Goal: Task Accomplishment & Management: Use online tool/utility

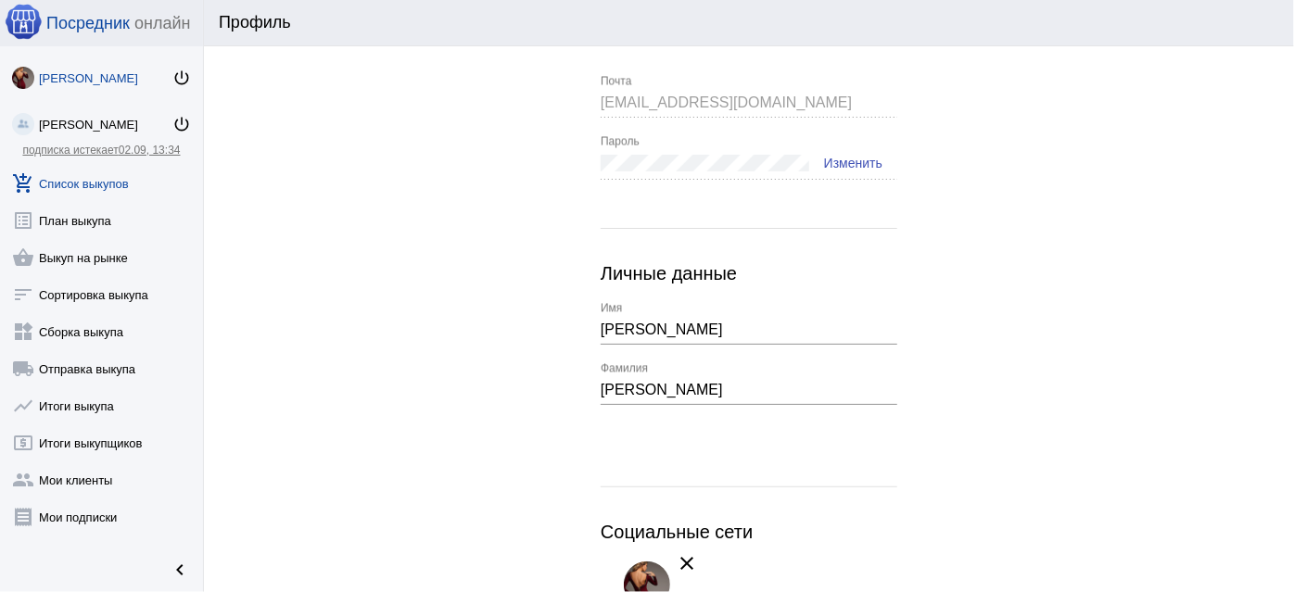
click at [82, 185] on link "add_shopping_cart Список выкупов" at bounding box center [101, 179] width 203 height 37
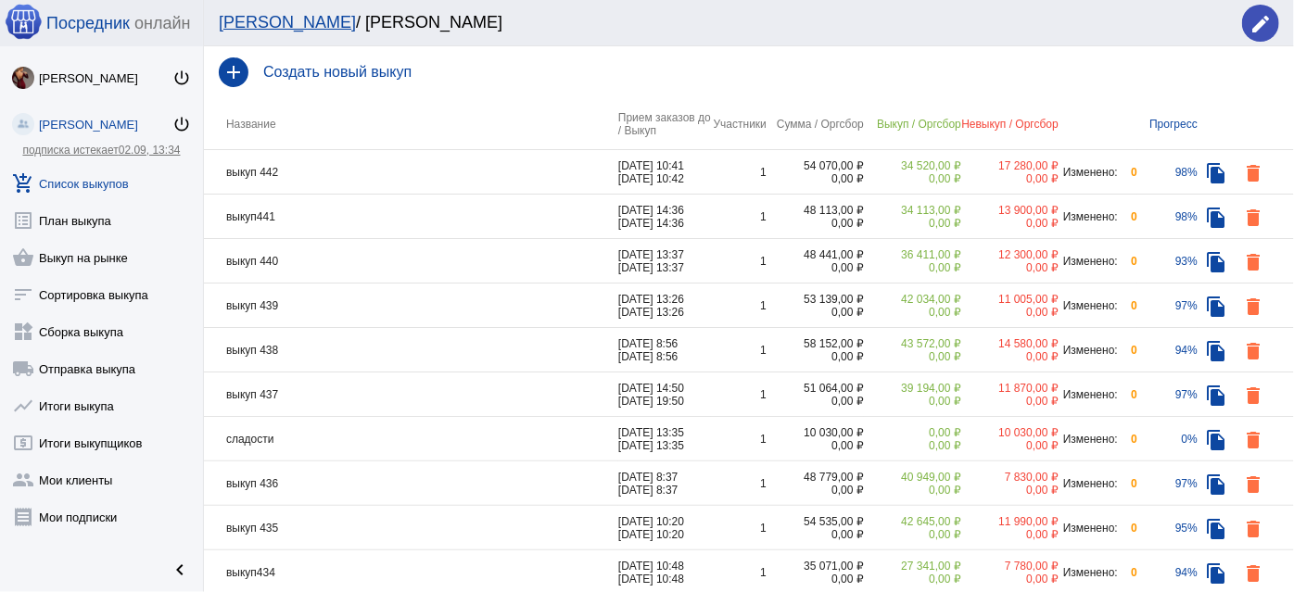
click at [339, 181] on td "выкуп 442" at bounding box center [411, 172] width 414 height 44
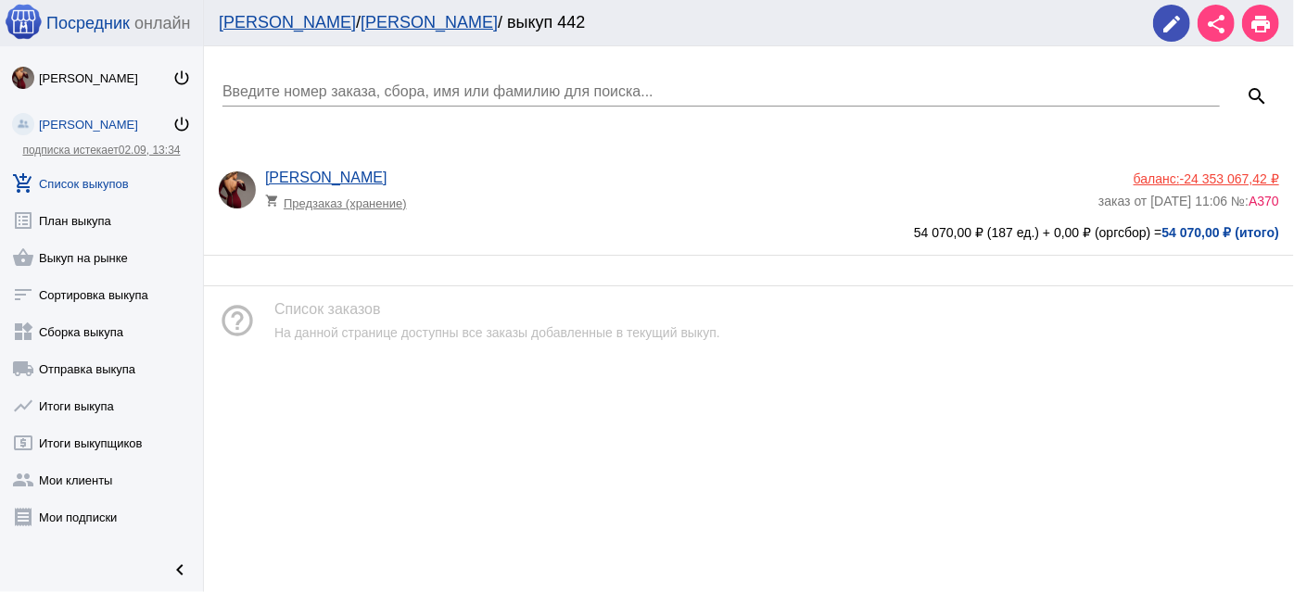
click at [567, 205] on app-delivery-type "shopping_cart Предзаказ (хранение)" at bounding box center [677, 198] width 824 height 24
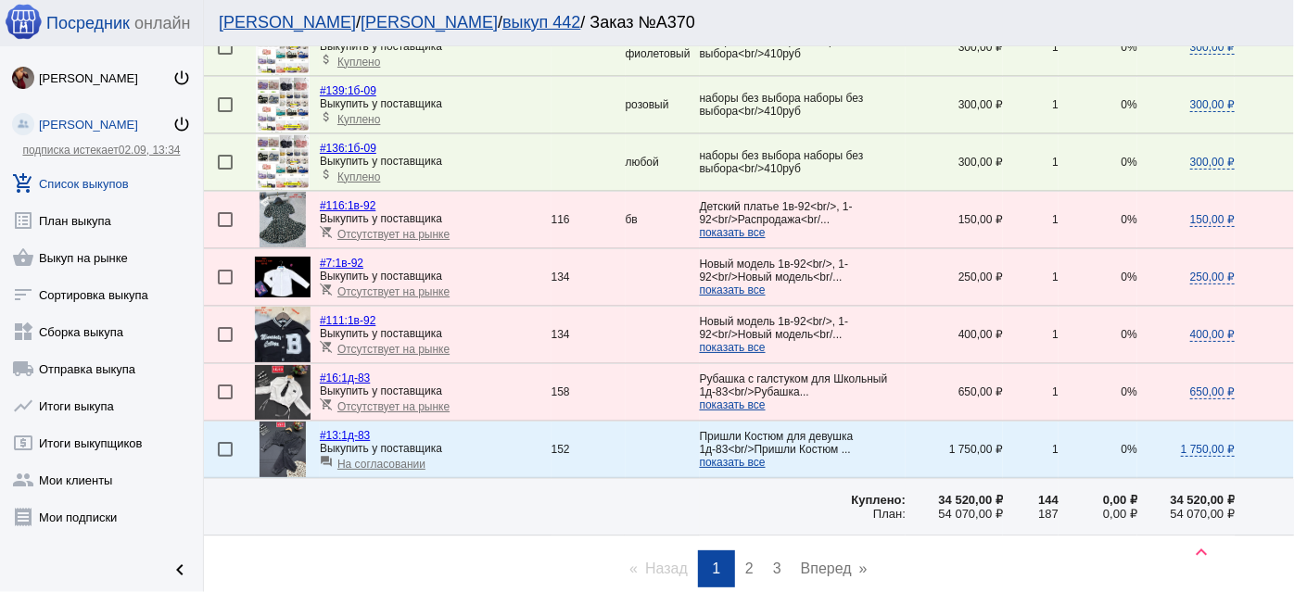
scroll to position [2612, 0]
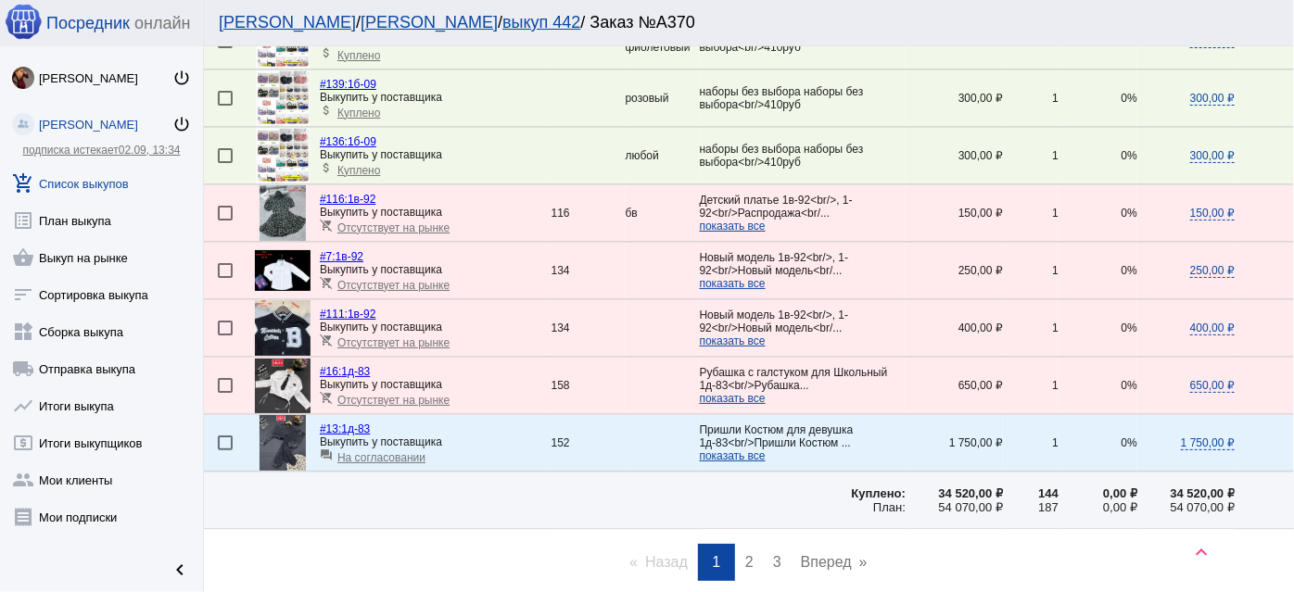
click at [275, 185] on img at bounding box center [283, 213] width 47 height 56
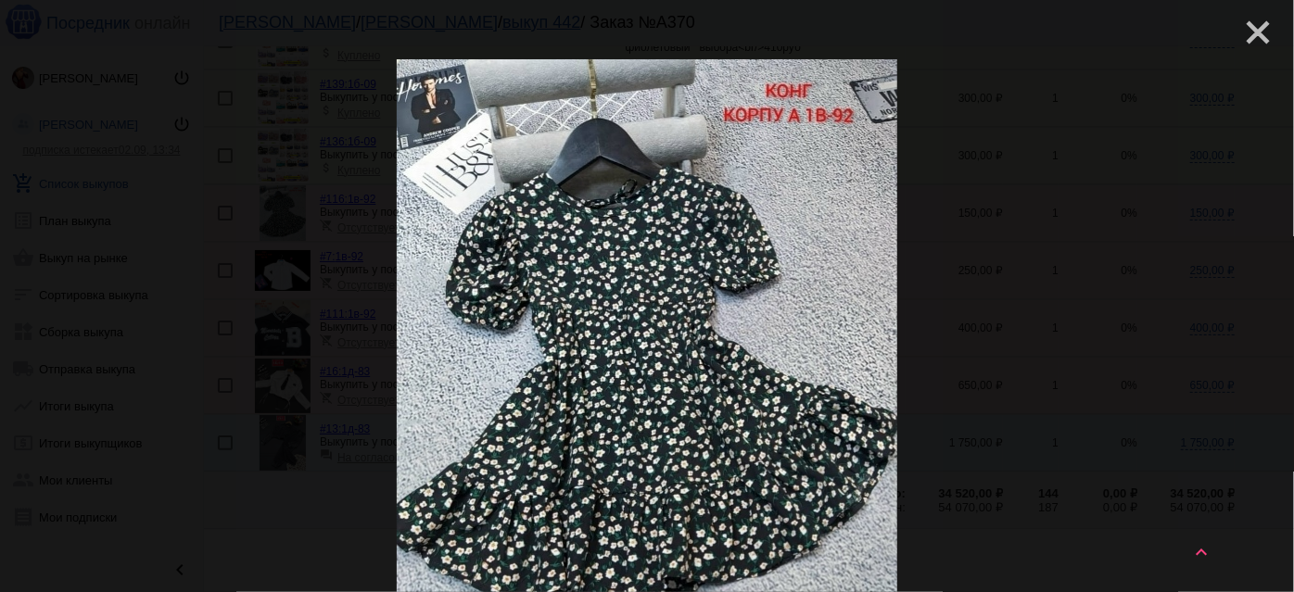
click at [1252, 25] on mat-icon "close" at bounding box center [1250, 25] width 22 height 22
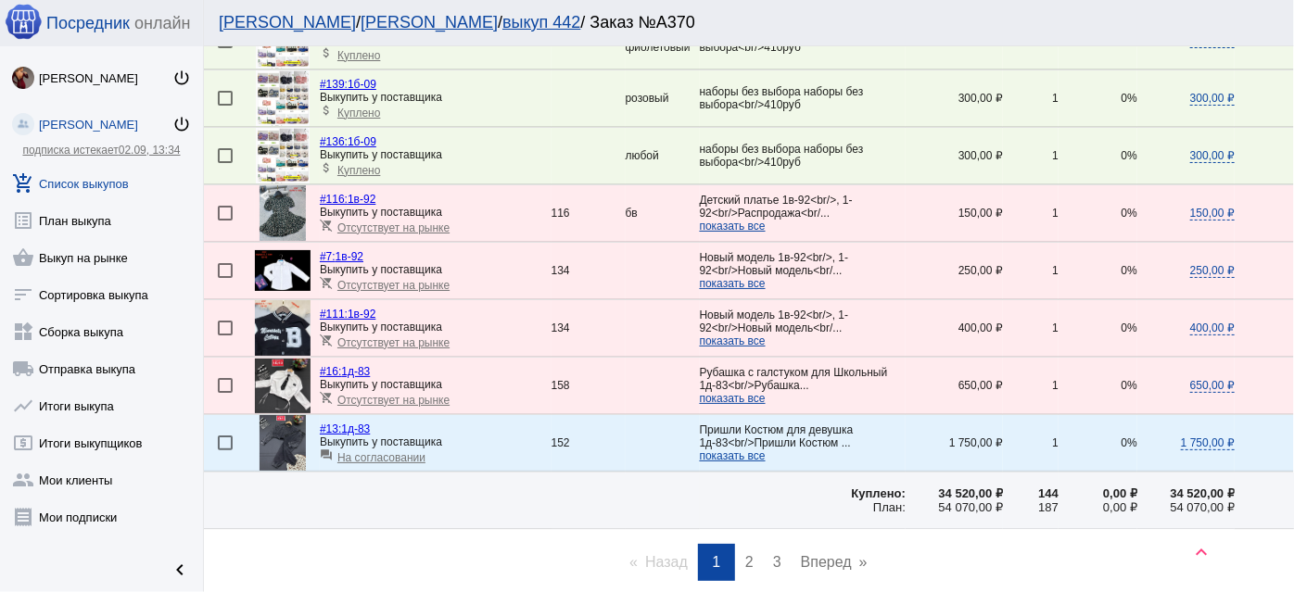
click at [745, 554] on span "2" at bounding box center [749, 562] width 8 height 16
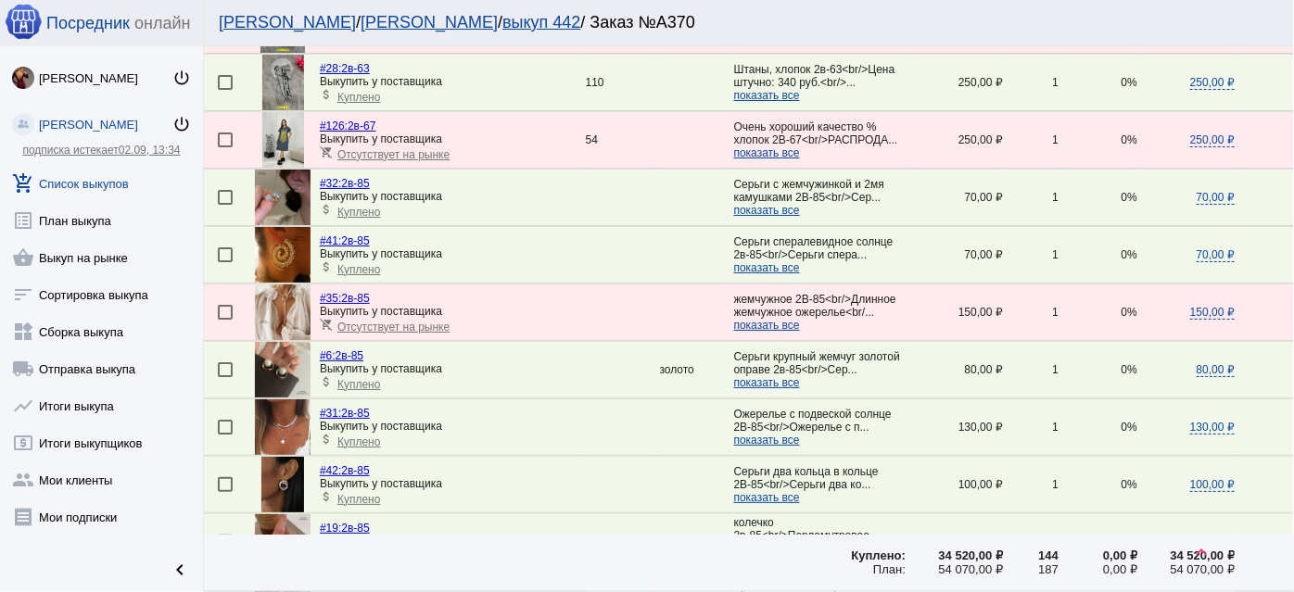
scroll to position [1685, 0]
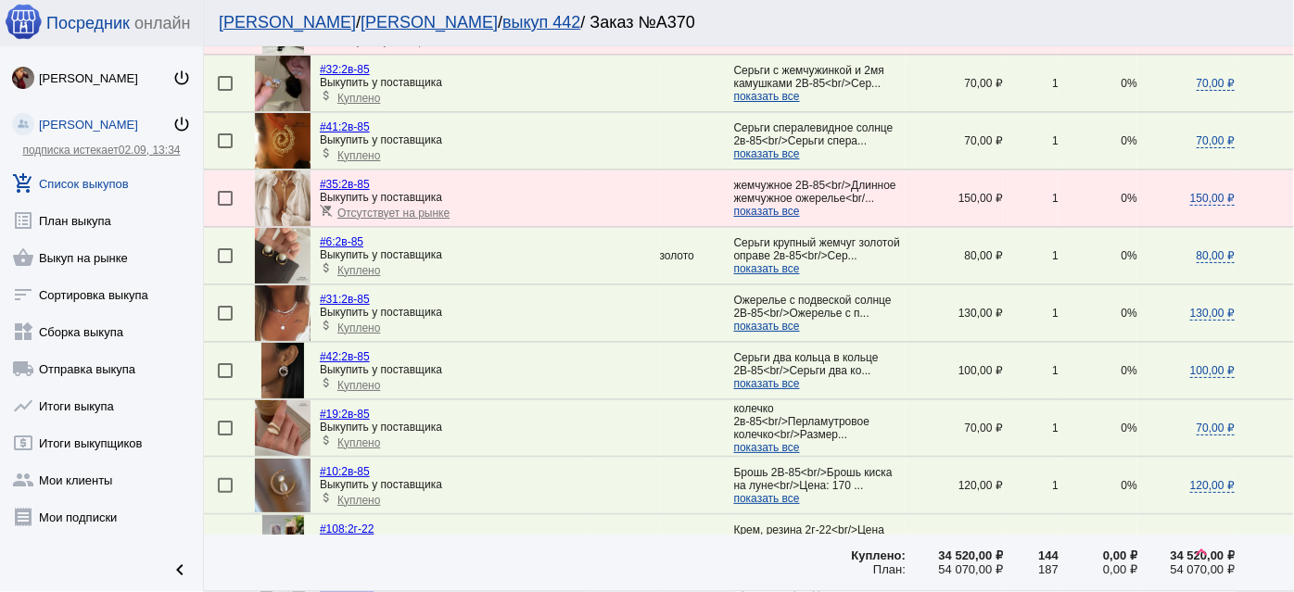
click at [283, 171] on img at bounding box center [283, 199] width 56 height 56
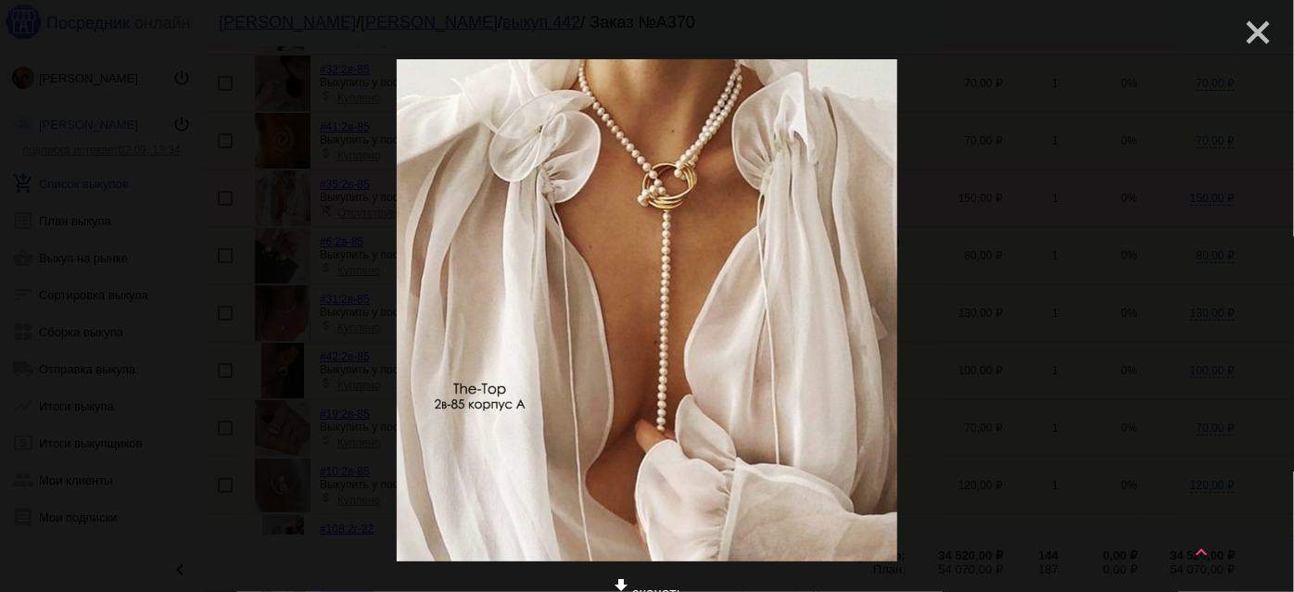
click at [1252, 32] on mat-icon "close" at bounding box center [1250, 25] width 22 height 22
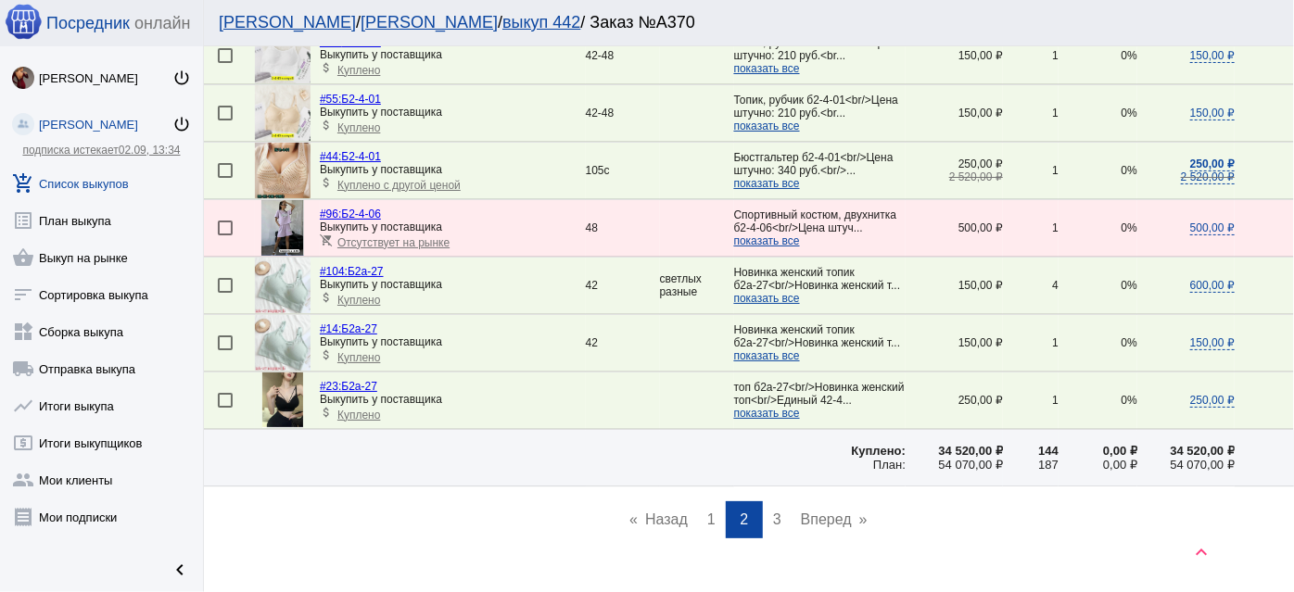
scroll to position [2642, 0]
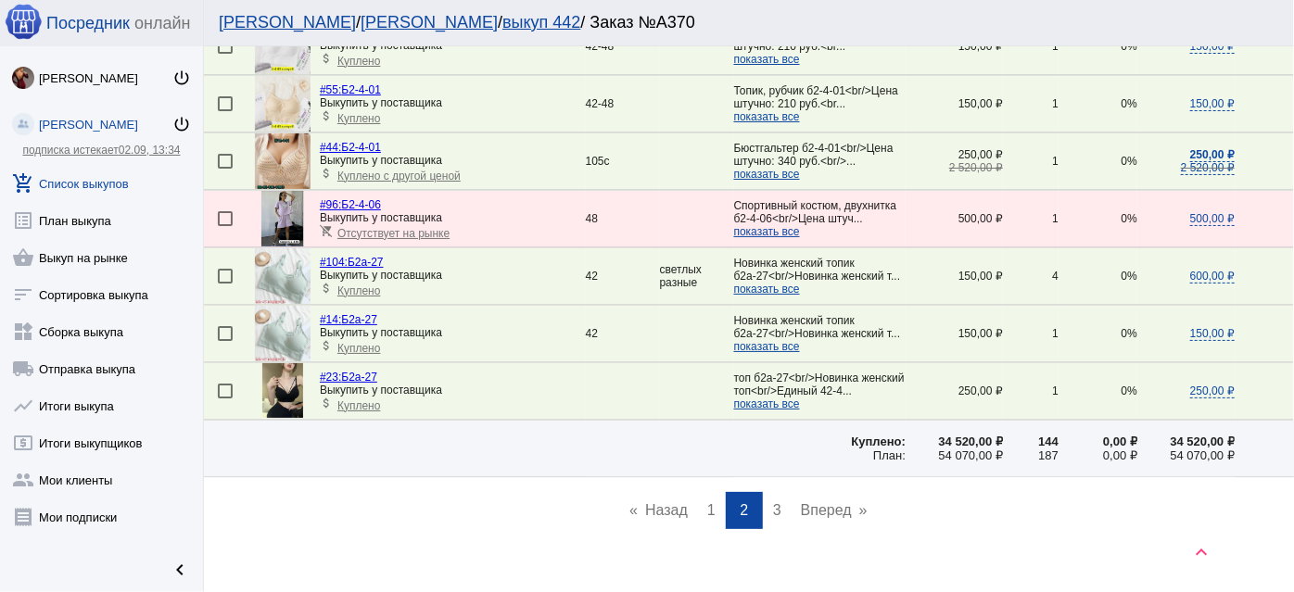
click at [773, 502] on span "3" at bounding box center [777, 510] width 8 height 16
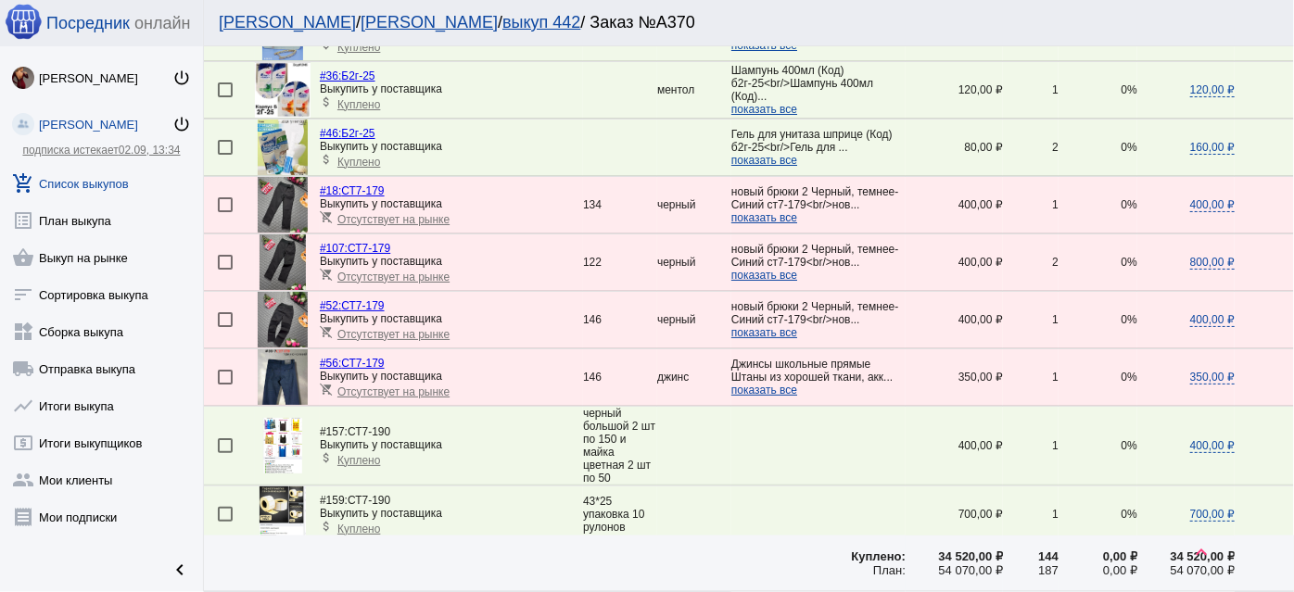
scroll to position [1264, 0]
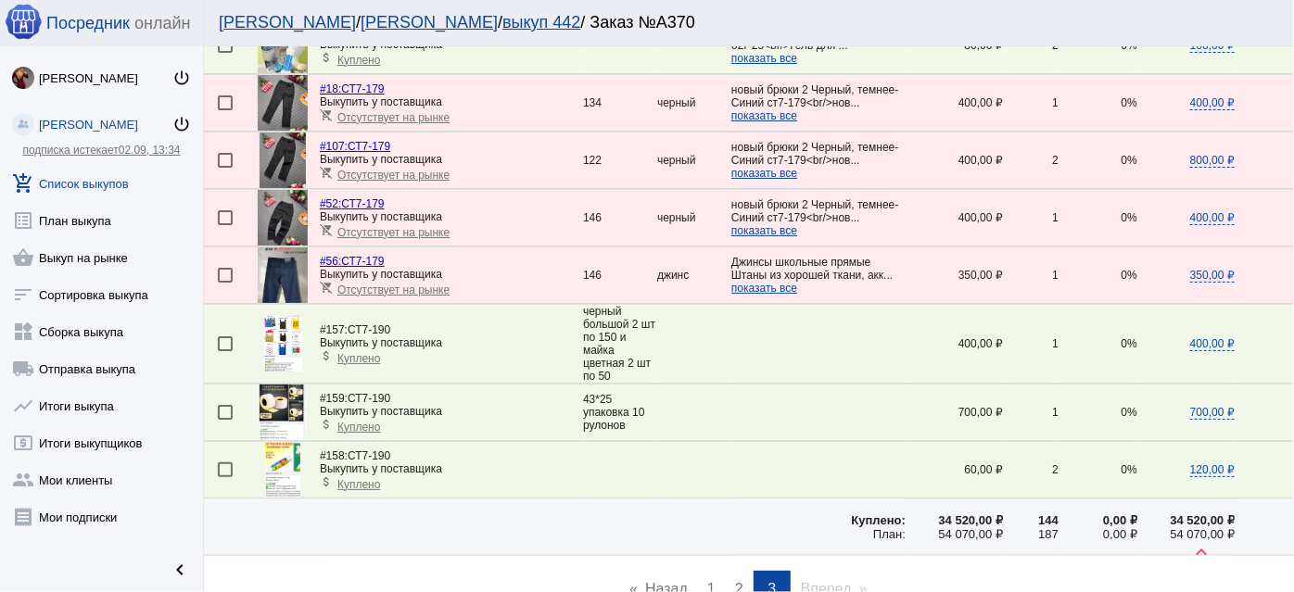
drag, startPoint x: 102, startPoint y: 177, endPoint x: 107, endPoint y: 167, distance: 11.2
click at [101, 177] on link "add_shopping_cart Список выкупов" at bounding box center [101, 179] width 203 height 37
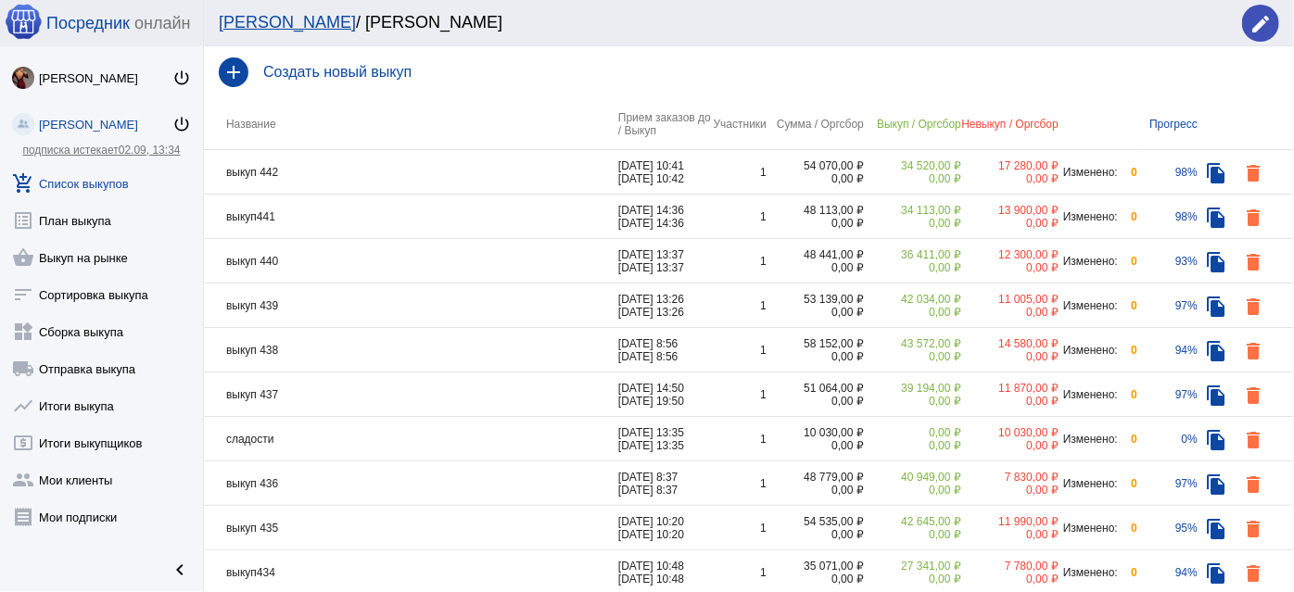
click at [364, 263] on td "выкуп 440" at bounding box center [411, 261] width 414 height 44
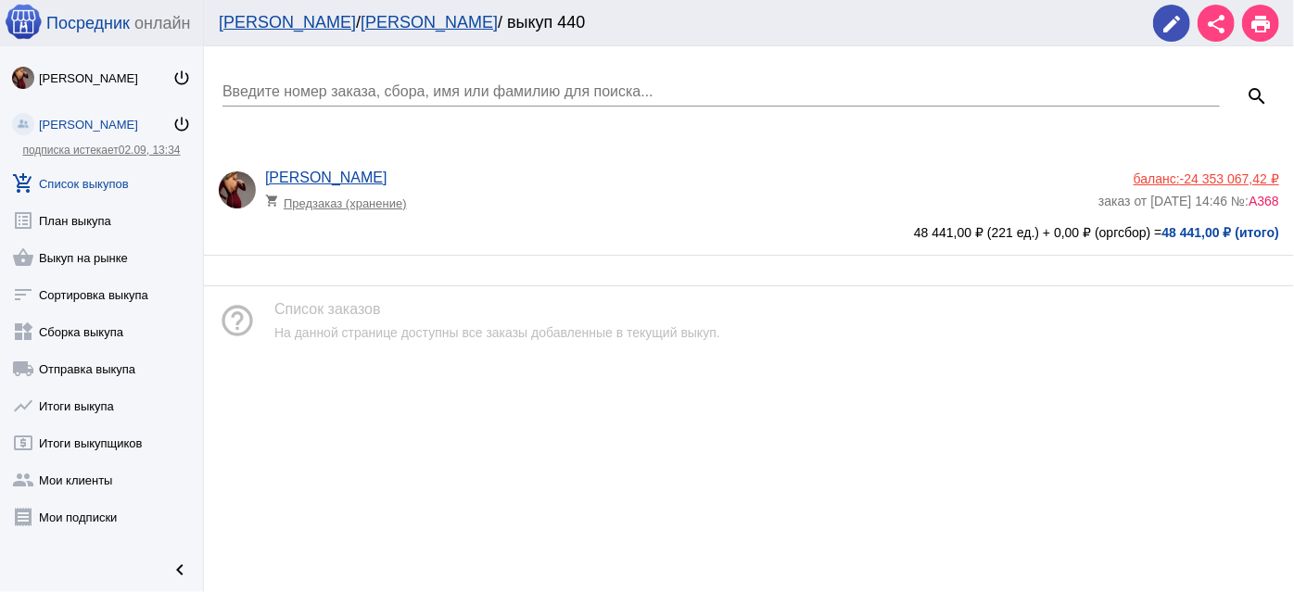
click at [622, 210] on app-delivery-type "shopping_cart Предзаказ (хранение)" at bounding box center [677, 198] width 824 height 24
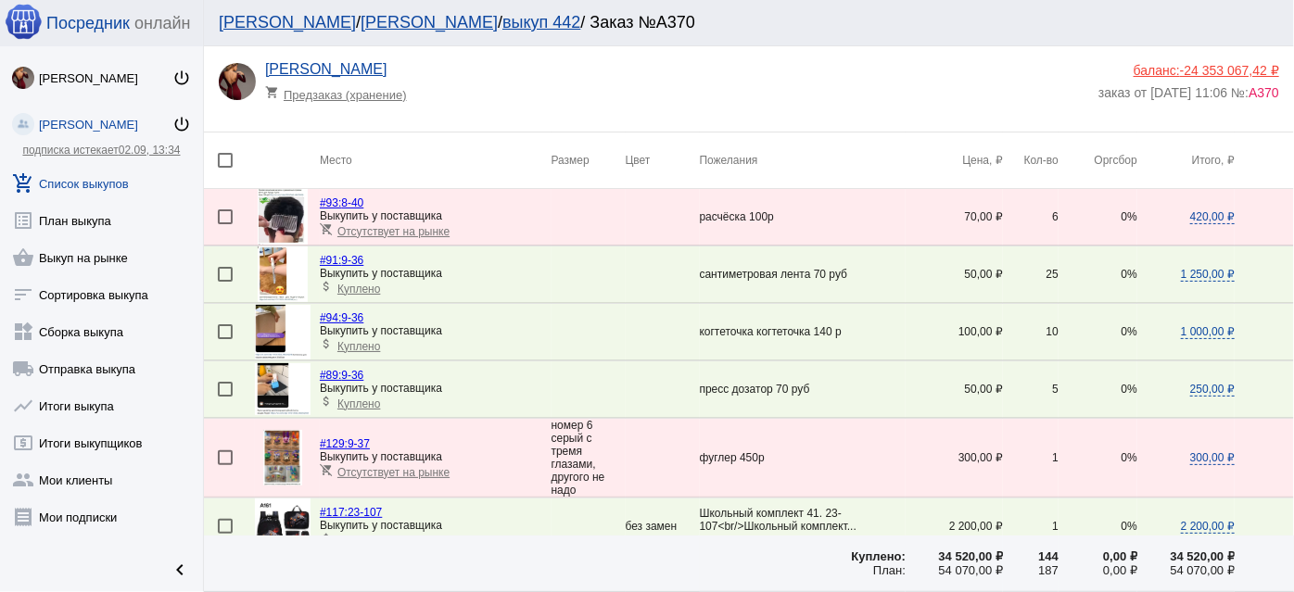
scroll to position [83, 0]
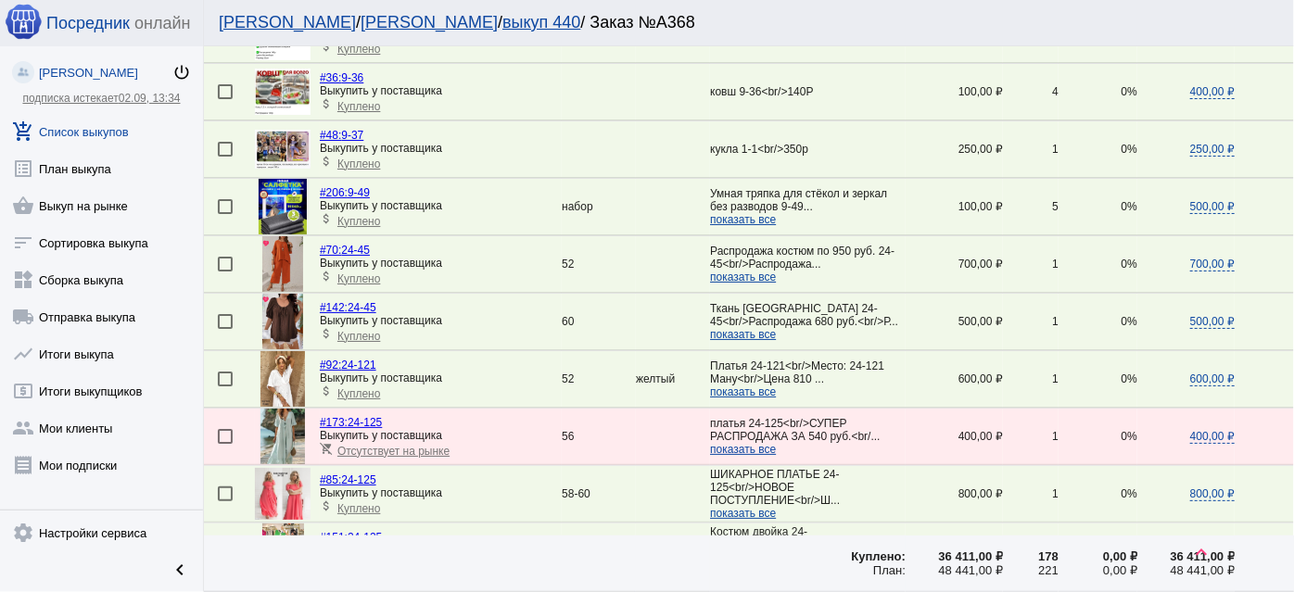
scroll to position [590, 0]
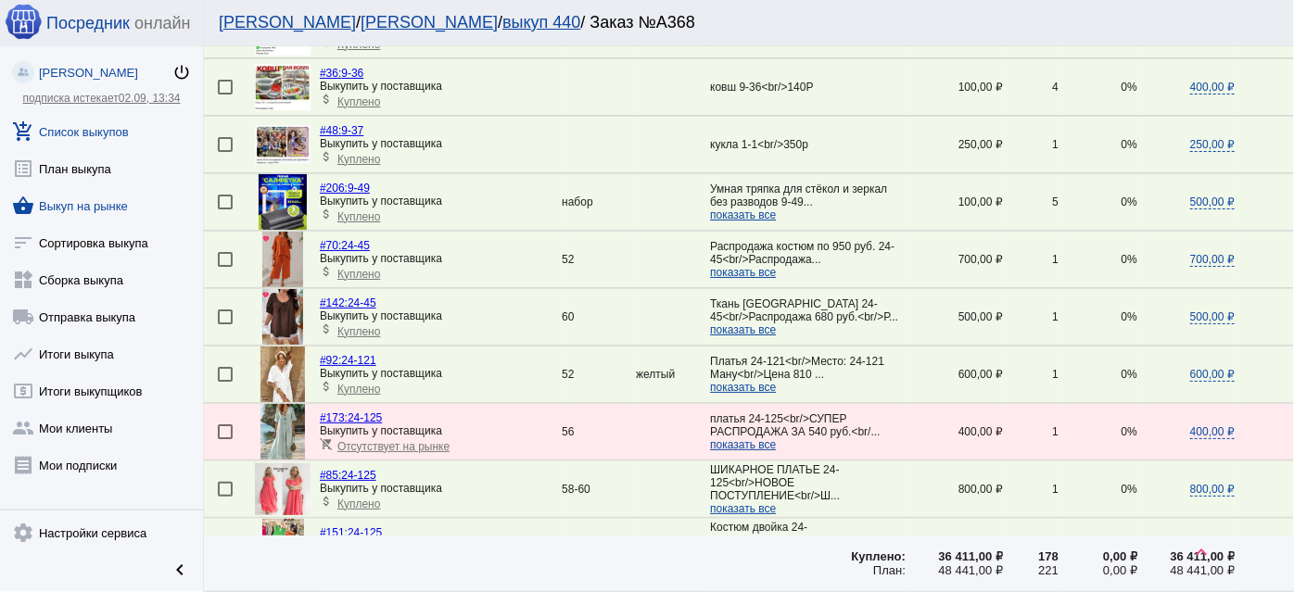
click at [92, 199] on link "shopping_basket Выкуп на рынке" at bounding box center [101, 202] width 203 height 37
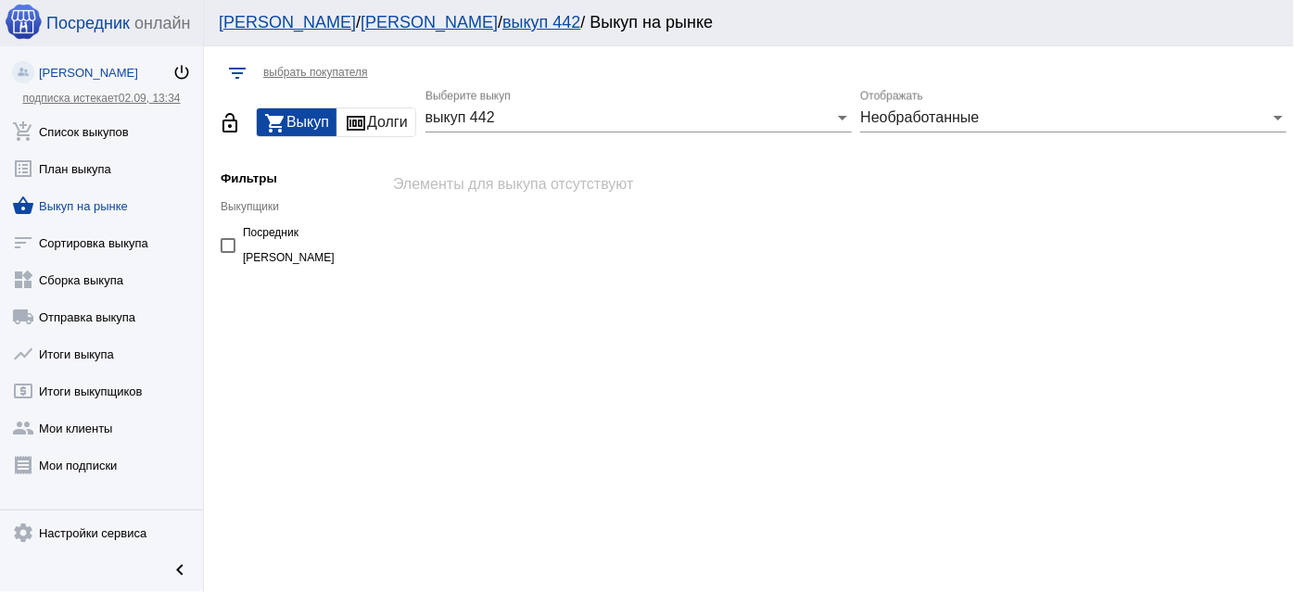
click at [593, 121] on div "выкуп 442" at bounding box center [631, 117] width 410 height 17
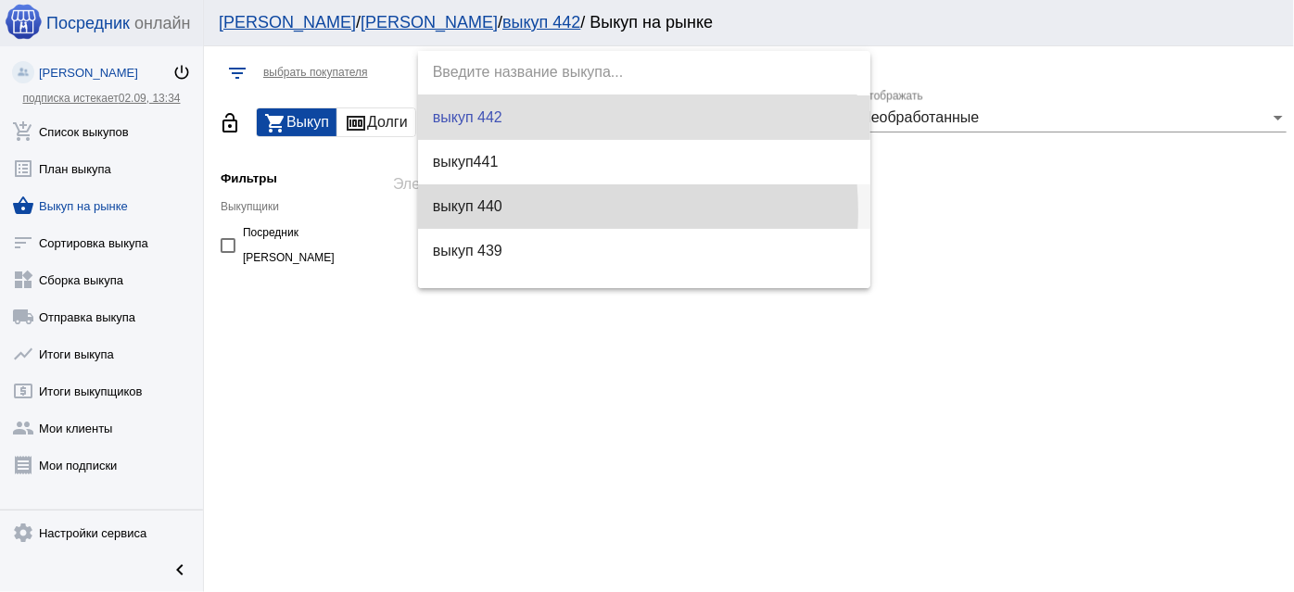
click at [554, 211] on span "выкуп 440" at bounding box center [644, 206] width 423 height 44
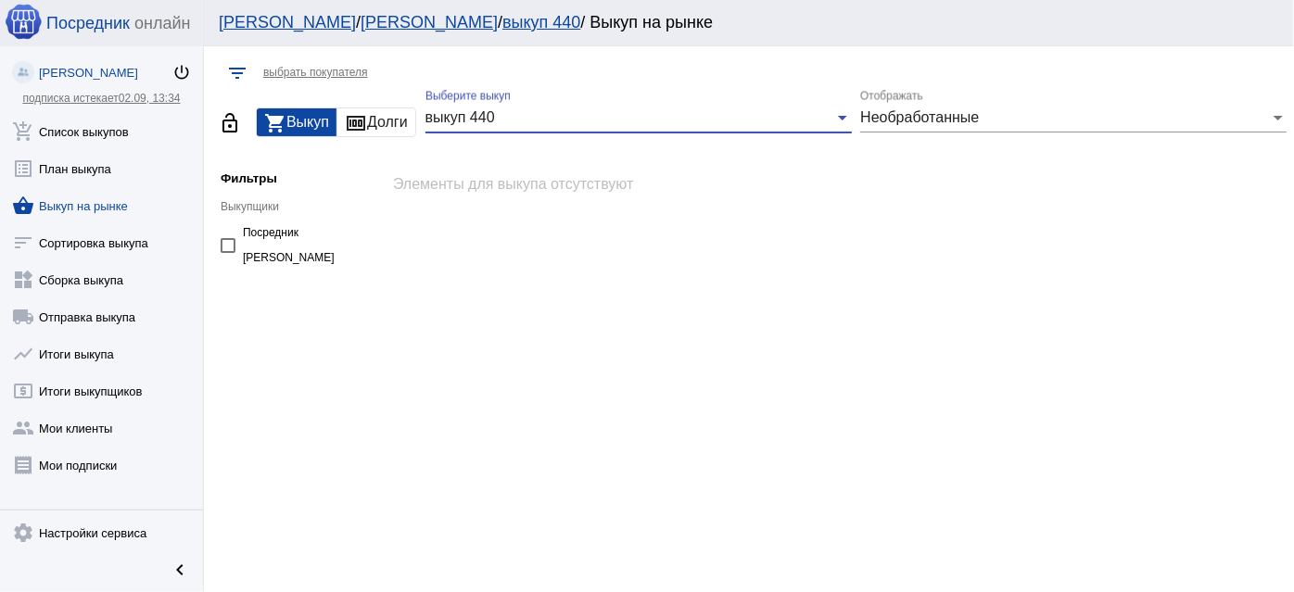
click at [896, 118] on span "Необработанные" at bounding box center [919, 117] width 119 height 16
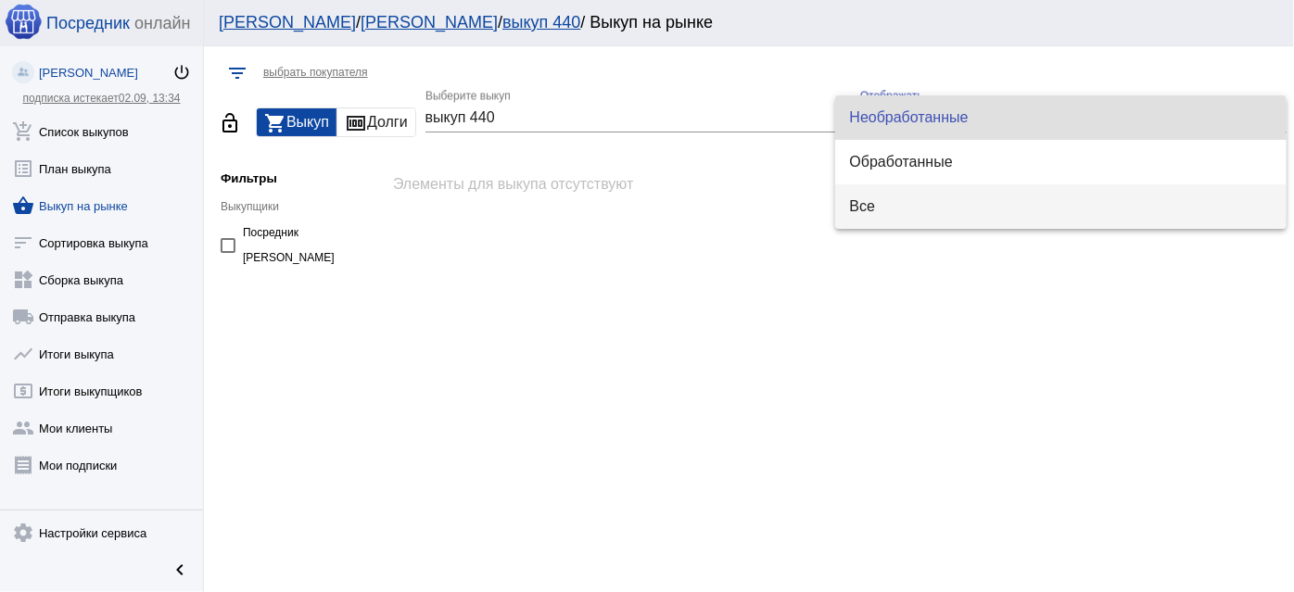
click at [882, 215] on span "Все" at bounding box center [1061, 206] width 423 height 44
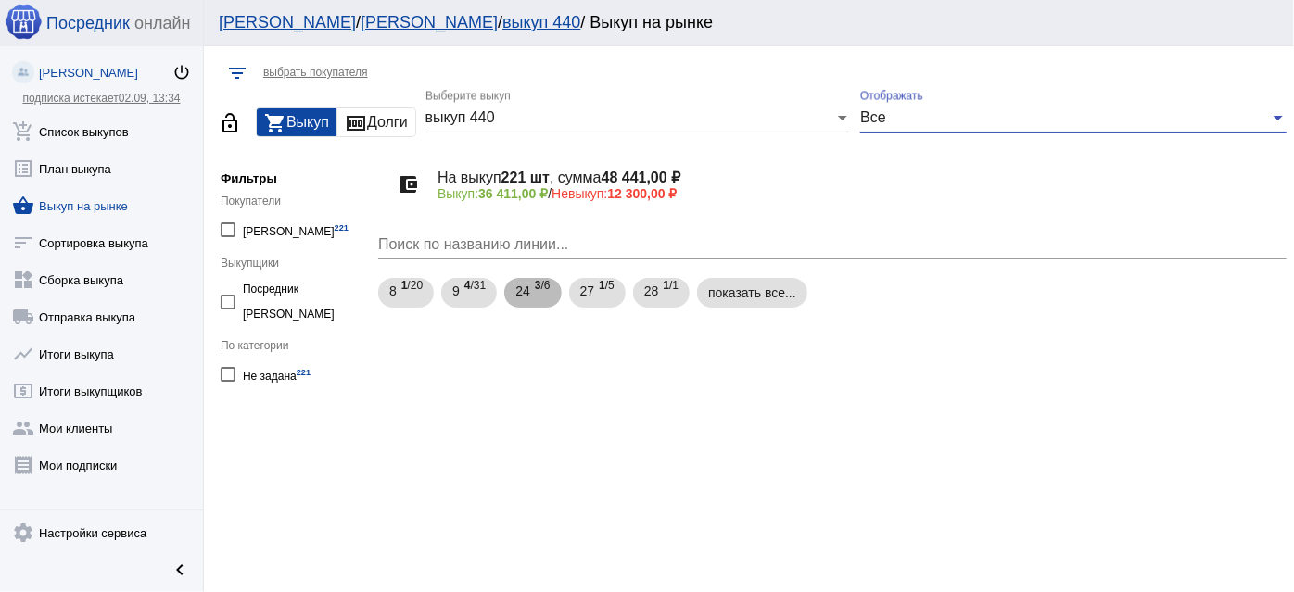
click at [550, 293] on span "3 /6" at bounding box center [543, 293] width 16 height 38
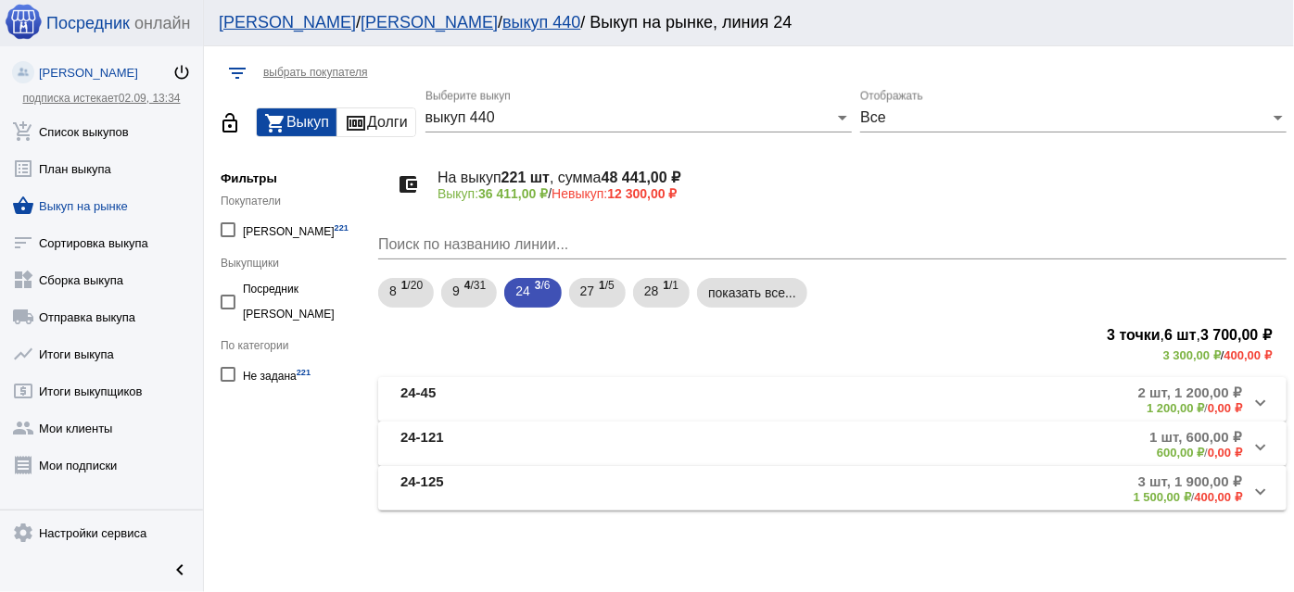
click at [474, 456] on mat-panel-title "24-121" at bounding box center [536, 444] width 273 height 31
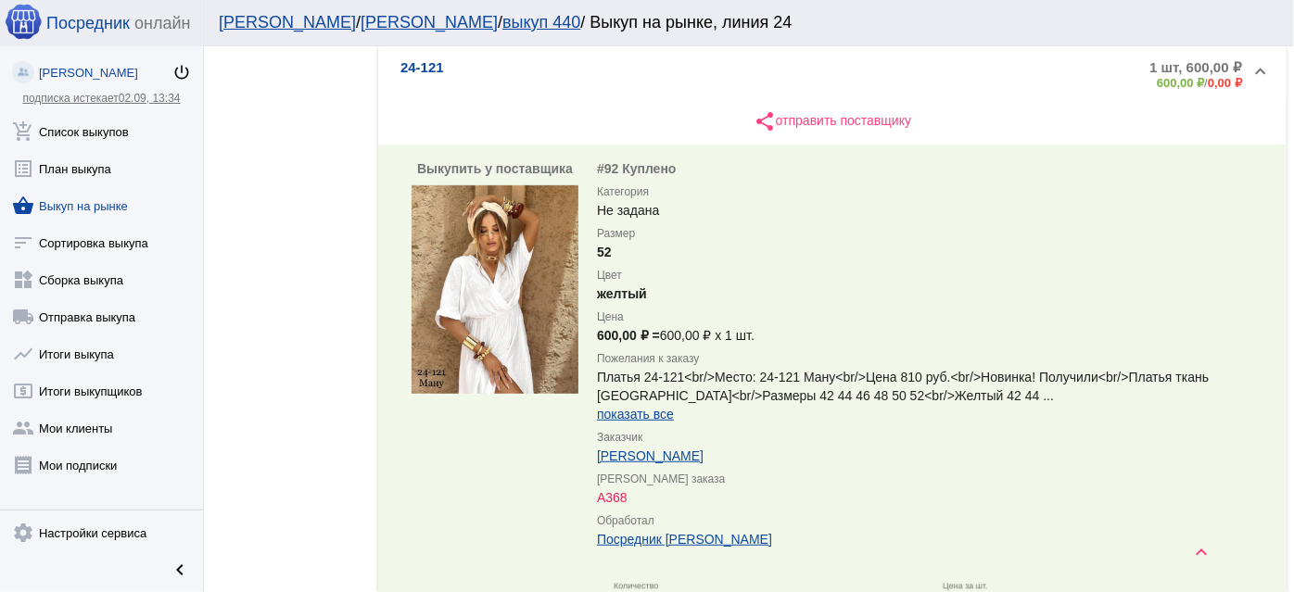
scroll to position [421, 0]
